Goal: Check status: Check status

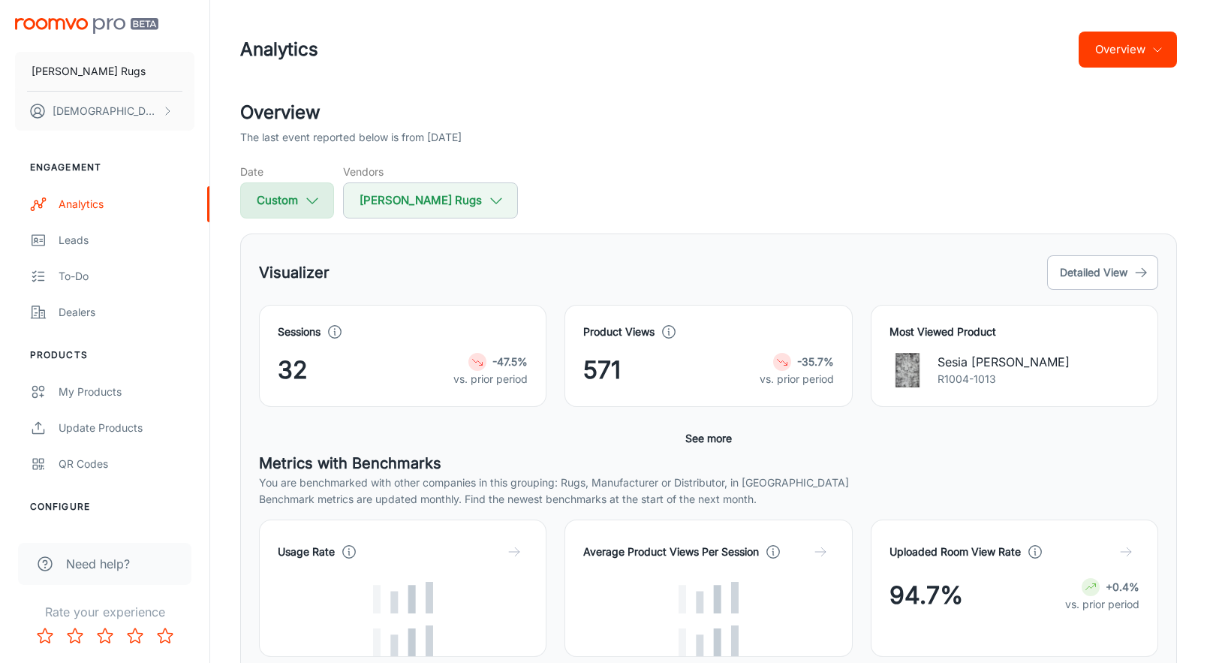
click at [311, 203] on polyline "button" at bounding box center [312, 200] width 11 height 5
select select "8"
select select "2025"
select select "8"
select select "2025"
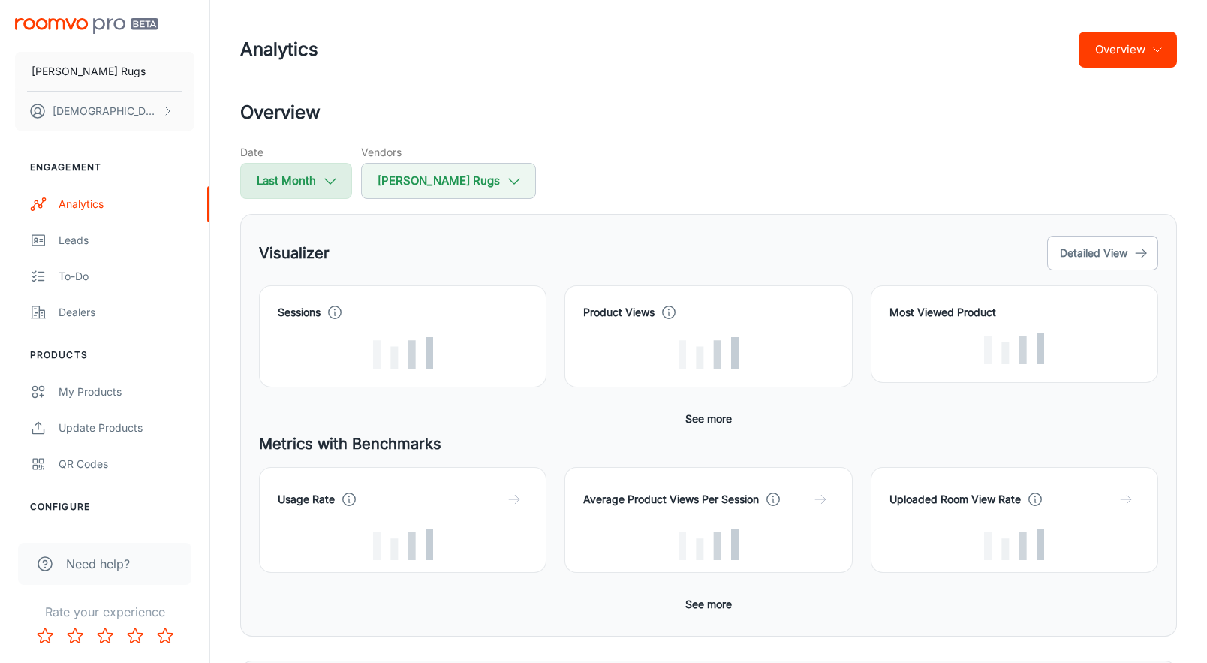
click at [294, 174] on button "Last Month" at bounding box center [296, 181] width 112 height 36
select select "8"
select select "2025"
select select "8"
select select "2025"
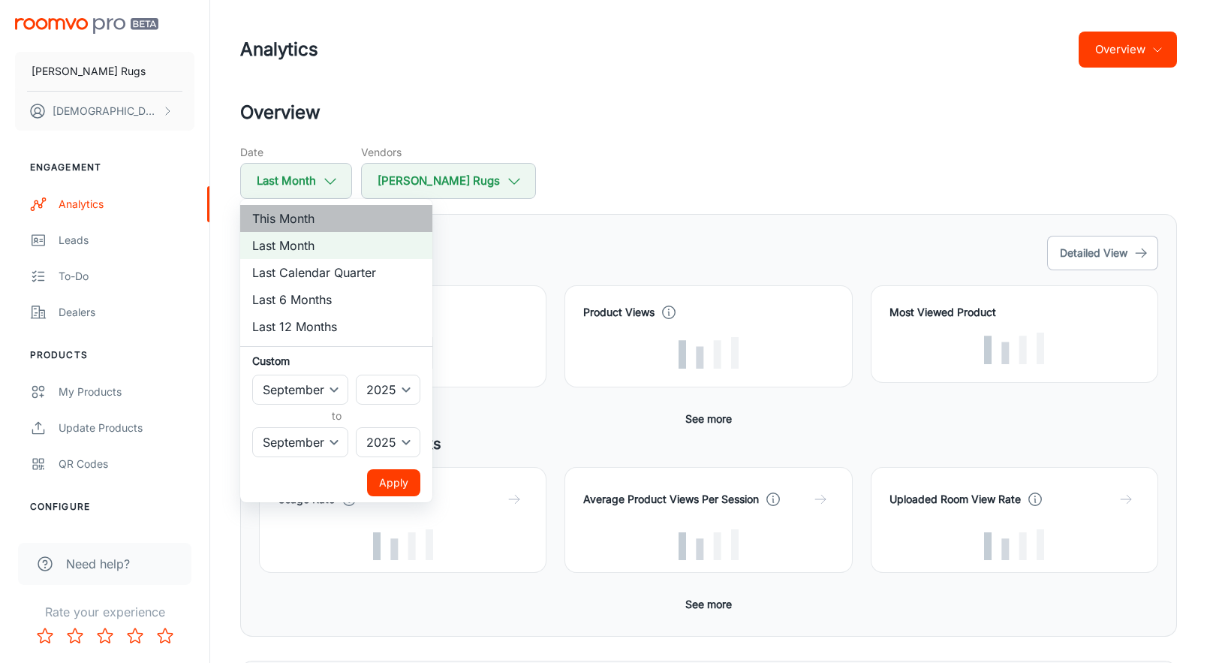
click at [296, 218] on li "This Month" at bounding box center [336, 218] width 192 height 27
select select "9"
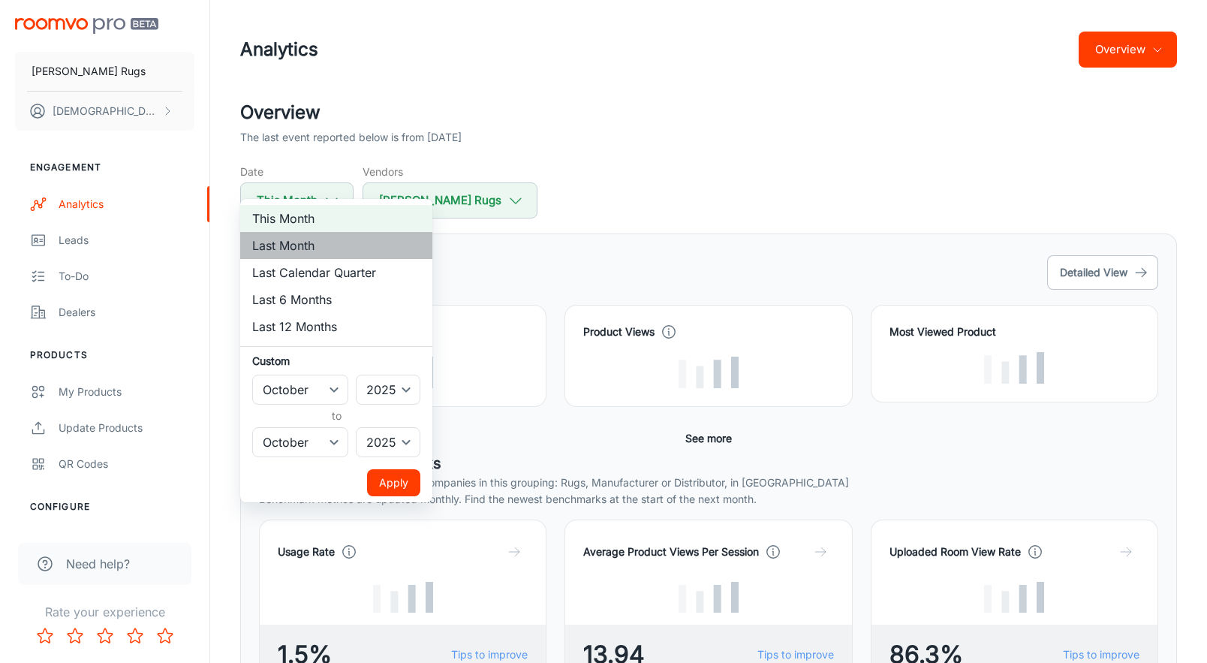
click at [322, 248] on li "Last Month" at bounding box center [336, 245] width 192 height 27
select select "8"
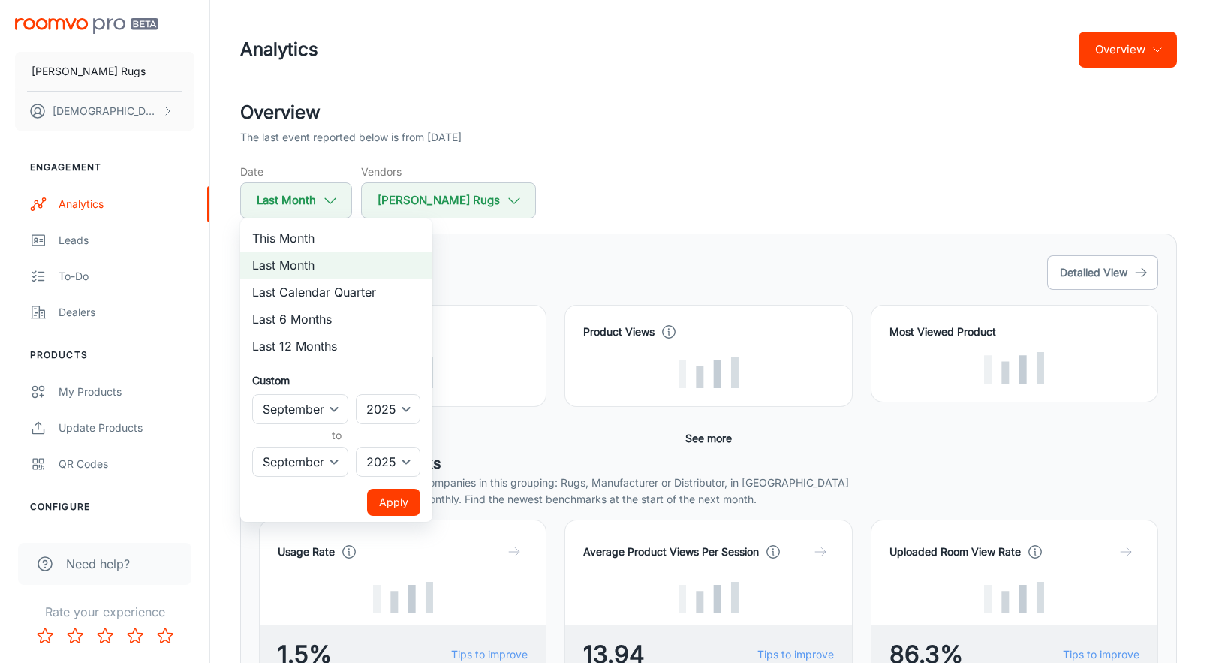
click at [390, 516] on ul "This Month Last Month Last Calendar Quarter Last 6 Months Last 12 Months Custom…" at bounding box center [336, 369] width 192 height 303
click at [399, 494] on button "Apply" at bounding box center [393, 502] width 53 height 27
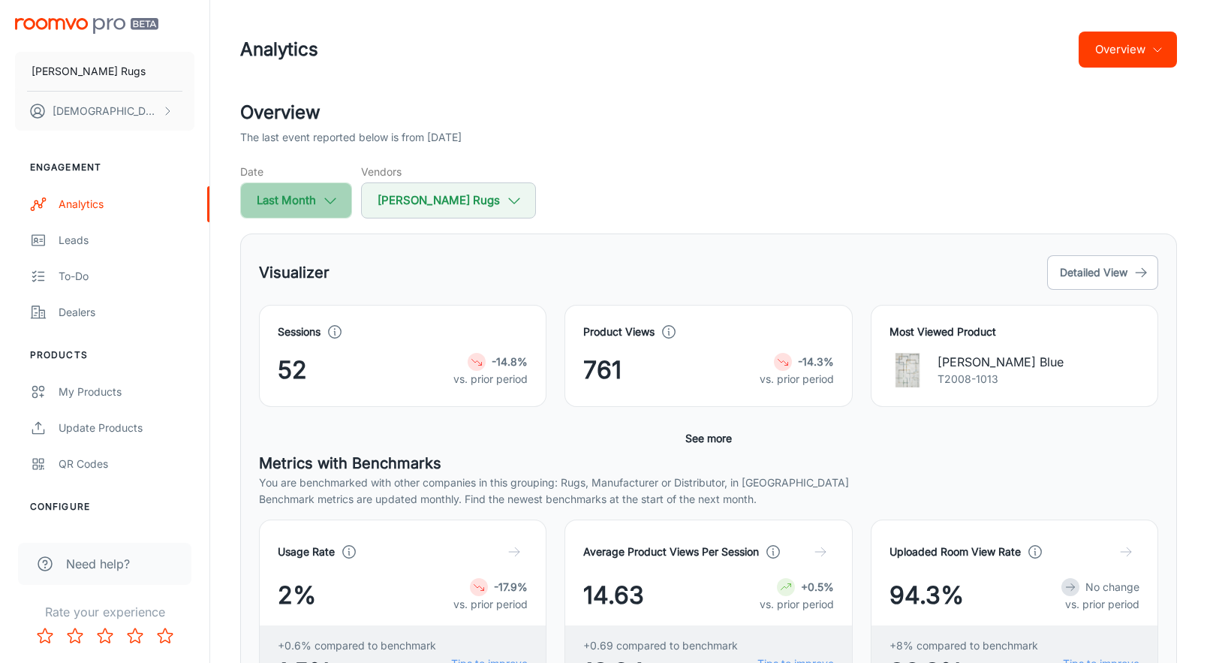
click at [325, 203] on icon "button" at bounding box center [330, 200] width 17 height 17
select select "8"
select select "2025"
select select "8"
select select "2025"
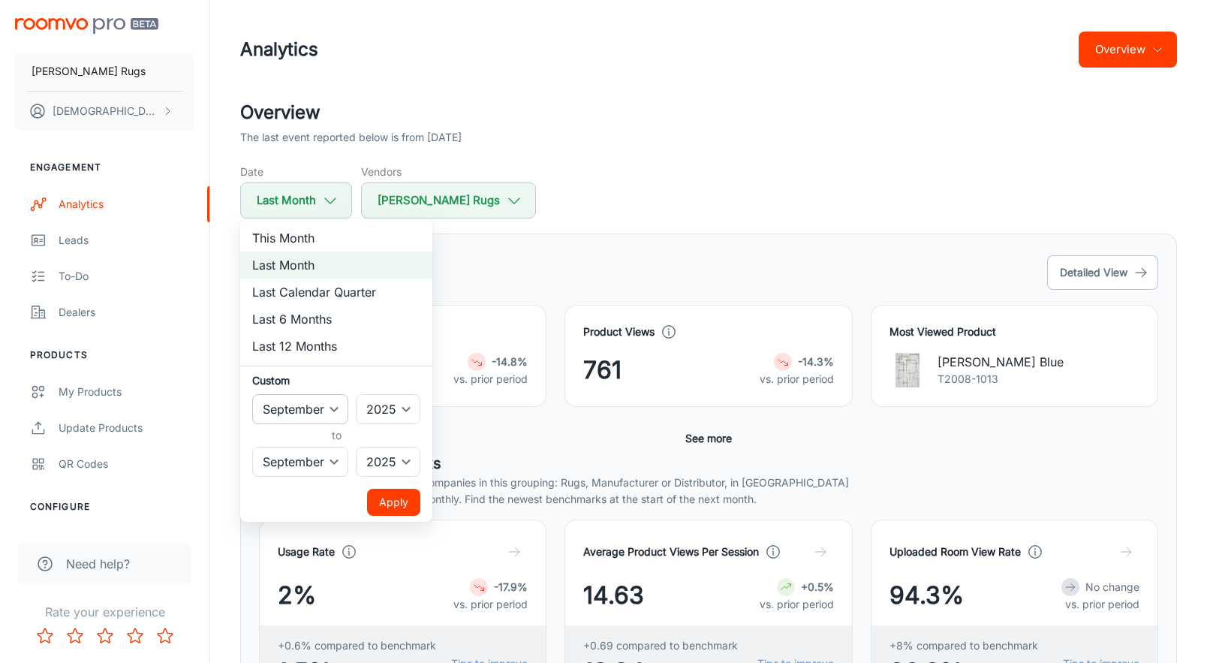
click at [336, 415] on select "January February March April May June July August September October November De…" at bounding box center [300, 409] width 96 height 30
select select "7"
click at [323, 465] on select "January February March April May June July August September October November De…" at bounding box center [300, 462] width 96 height 30
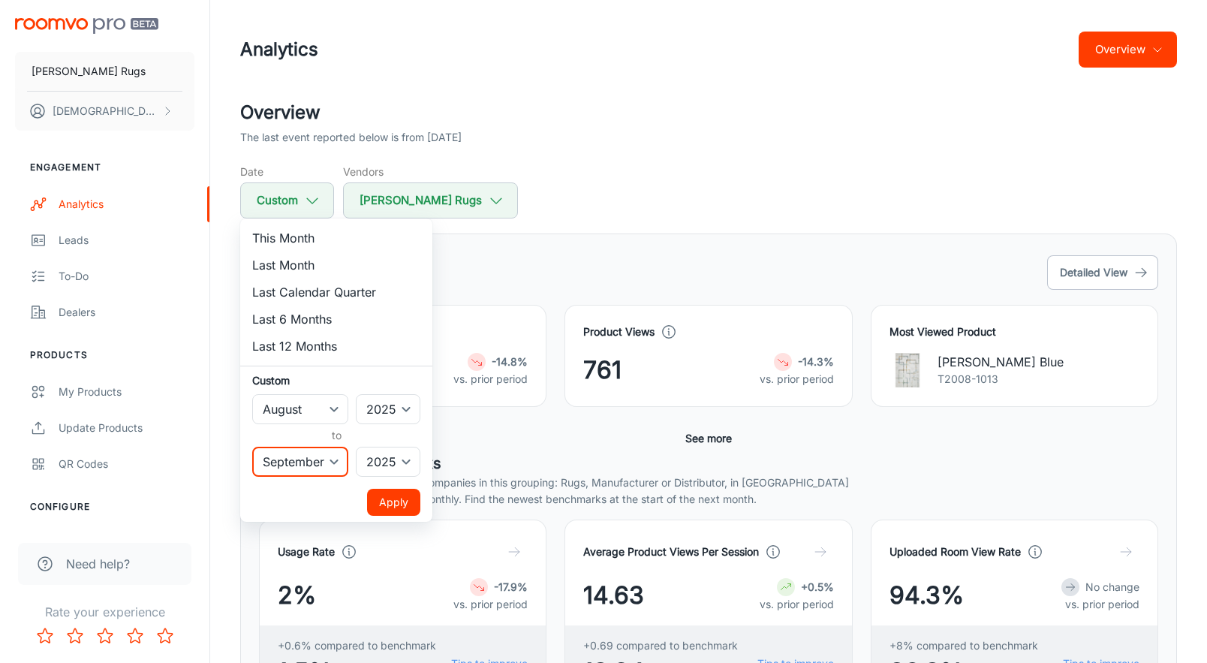
select select "7"
click at [412, 499] on button "Apply" at bounding box center [393, 502] width 53 height 27
